Goal: Check status: Check status

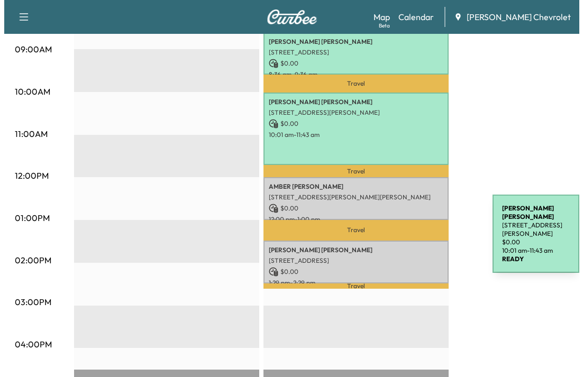
scroll to position [371, 0]
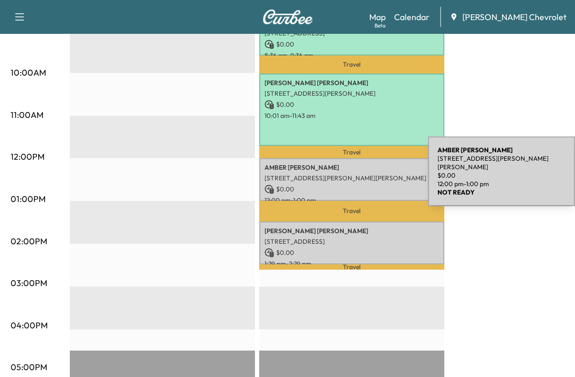
click at [349, 174] on p "[STREET_ADDRESS][PERSON_NAME][PERSON_NAME]" at bounding box center [352, 178] width 175 height 8
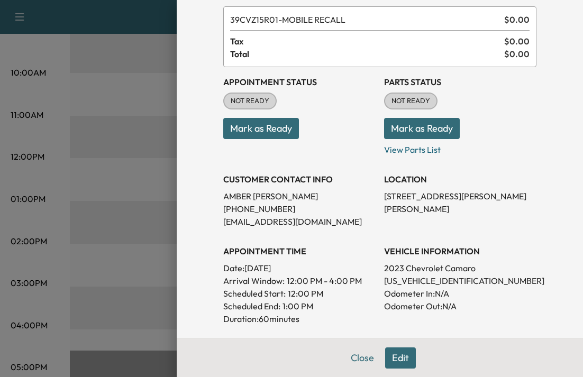
scroll to position [106, 0]
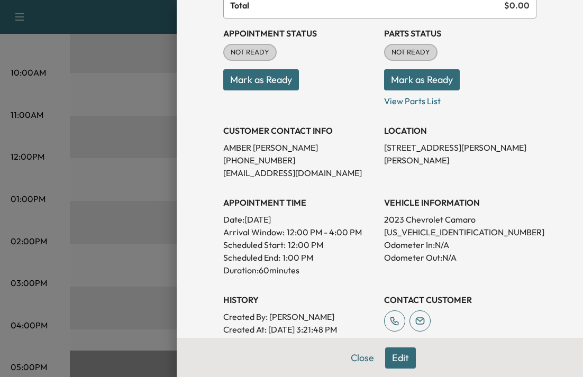
click at [432, 234] on p "[US_VEHICLE_IDENTIFICATION_NUMBER]" at bounding box center [460, 232] width 152 height 13
copy p "[US_VEHICLE_IDENTIFICATION_NUMBER]"
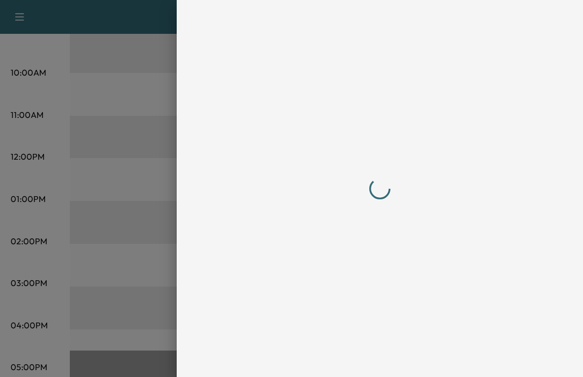
scroll to position [0, 0]
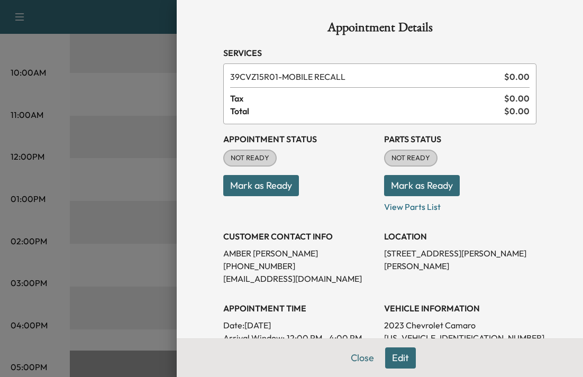
click at [272, 190] on button "Mark as Ready" at bounding box center [261, 185] width 76 height 21
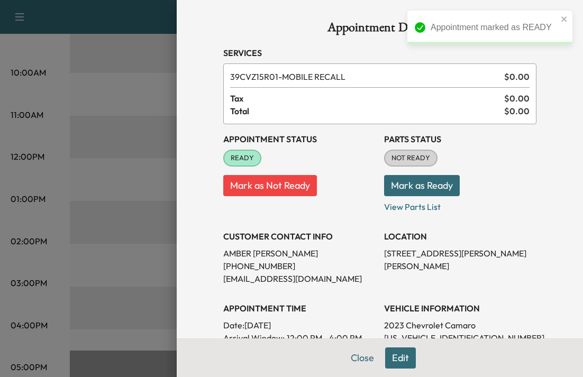
click at [416, 191] on button "Mark as Ready" at bounding box center [422, 185] width 76 height 21
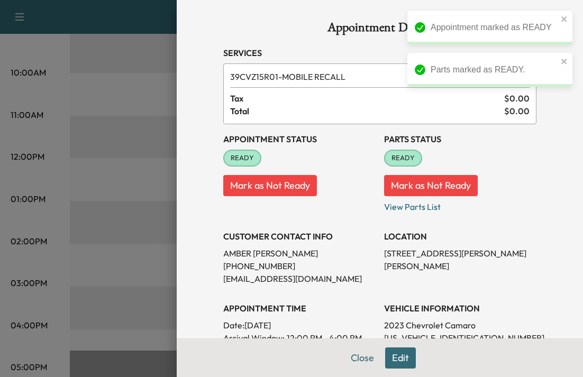
click at [119, 207] on div at bounding box center [291, 188] width 583 height 377
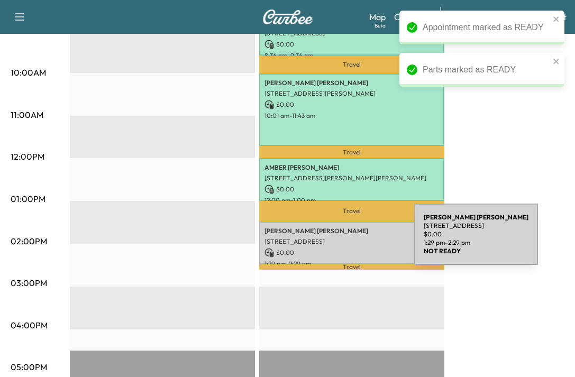
click at [335, 241] on p "[STREET_ADDRESS]" at bounding box center [352, 242] width 175 height 8
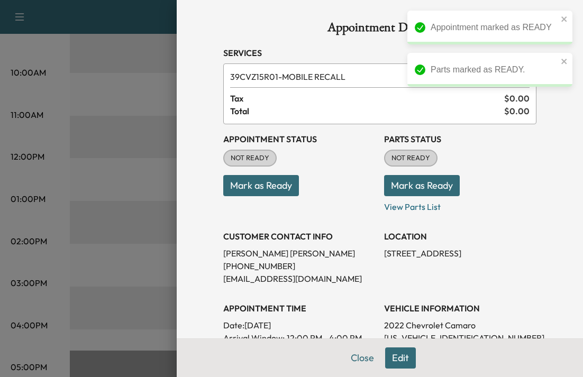
click at [273, 193] on button "Mark as Ready" at bounding box center [261, 185] width 76 height 21
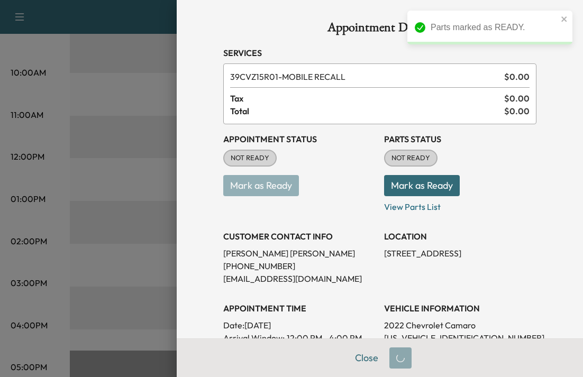
click at [405, 187] on button "Mark as Ready" at bounding box center [422, 185] width 76 height 21
